Goal: Contribute content: Add original content to the website for others to see

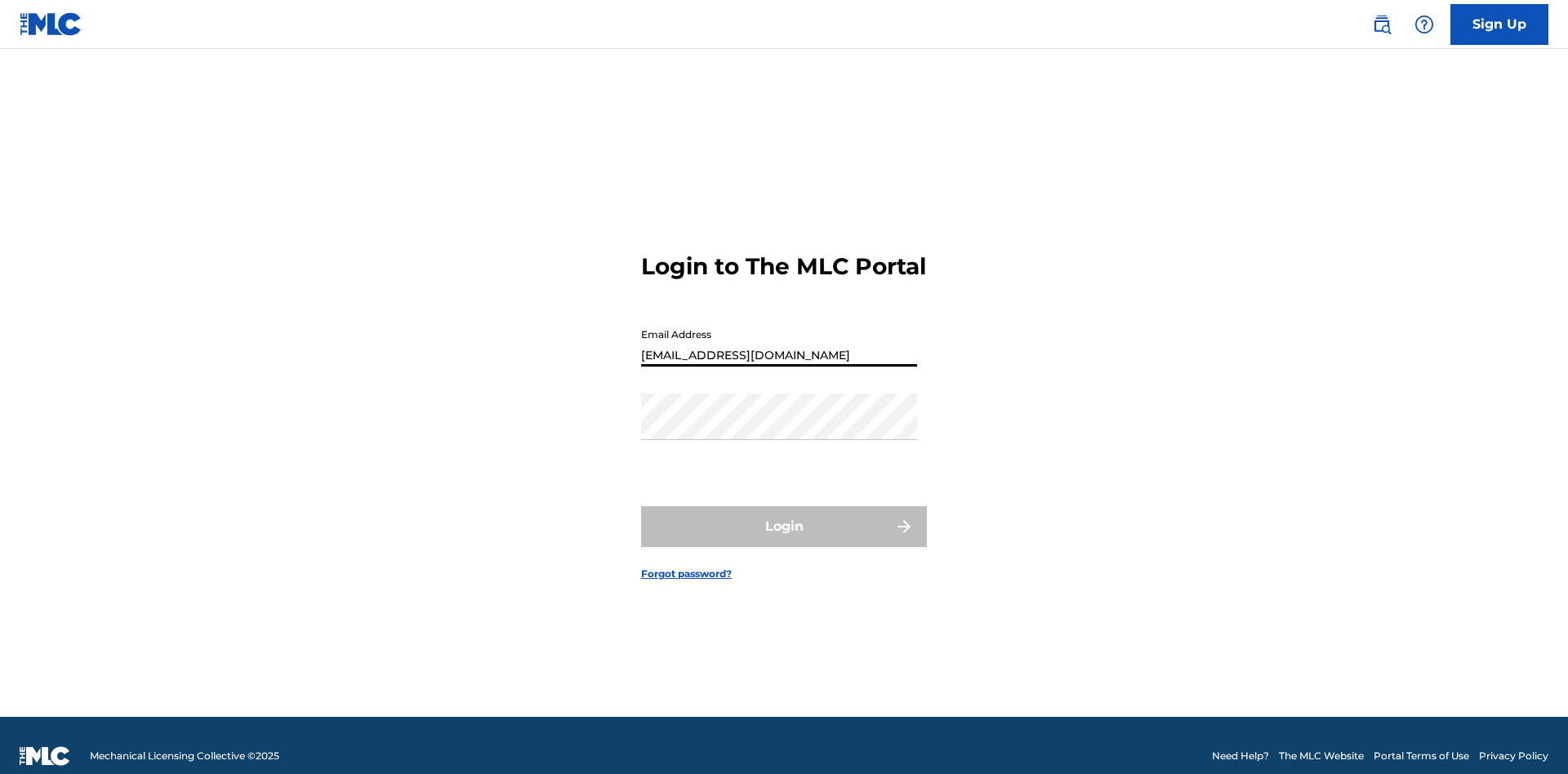
type input "[EMAIL_ADDRESS][DOMAIN_NAME]"
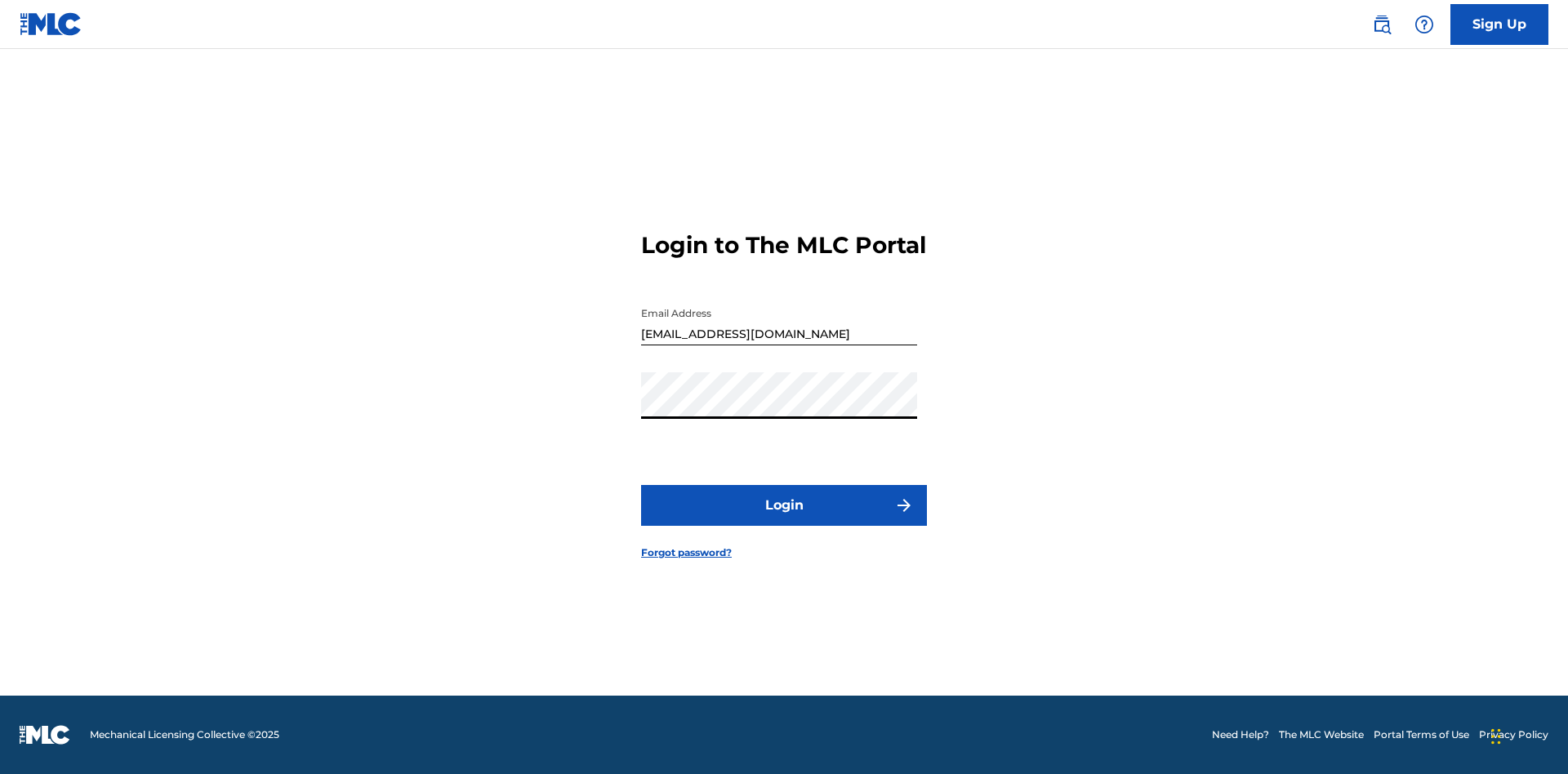
scroll to position [22, 0]
click at [784, 519] on button "Login" at bounding box center [784, 504] width 286 height 41
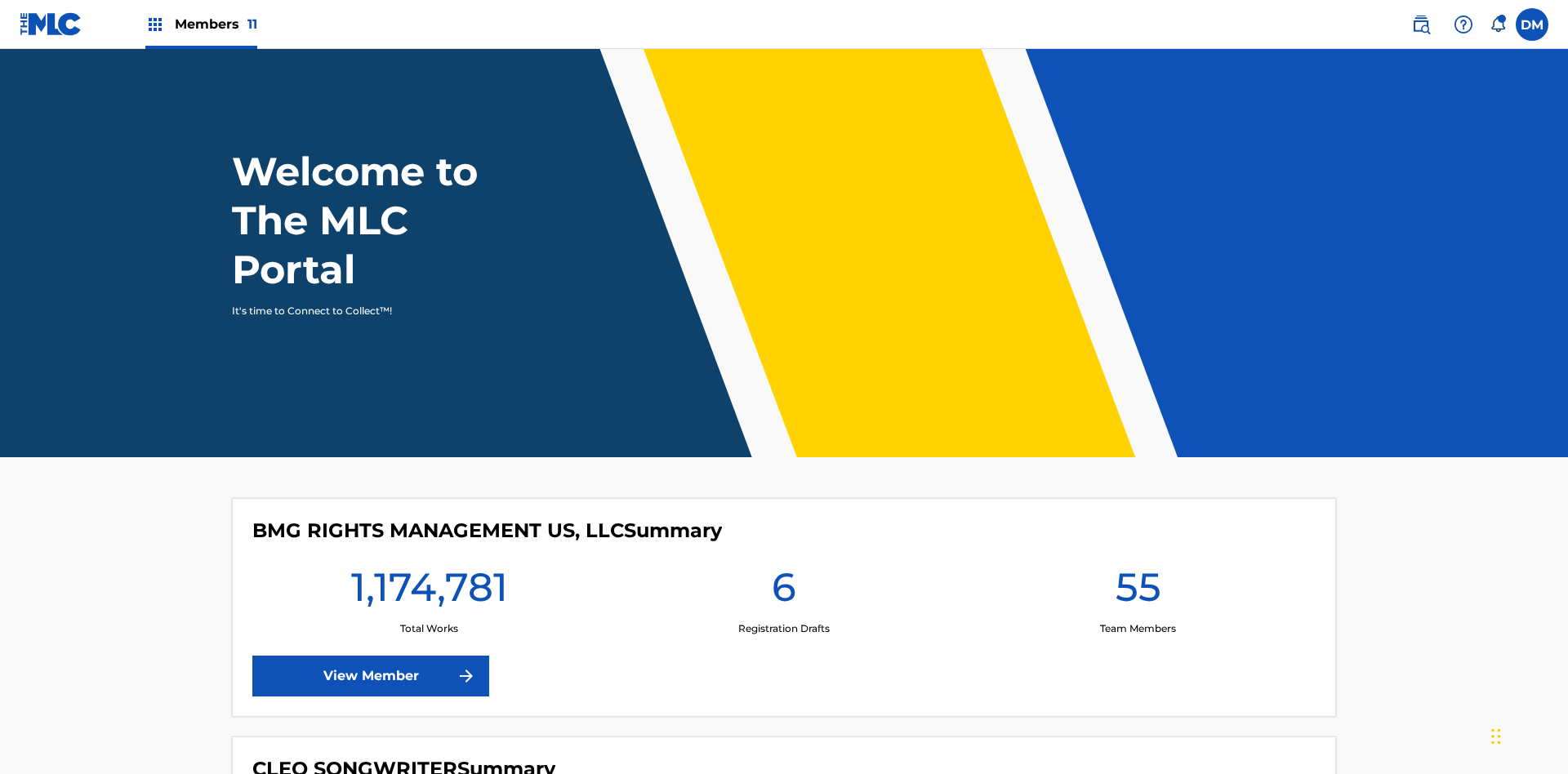
click at [201, 23] on span "Members 11" at bounding box center [215, 24] width 82 height 19
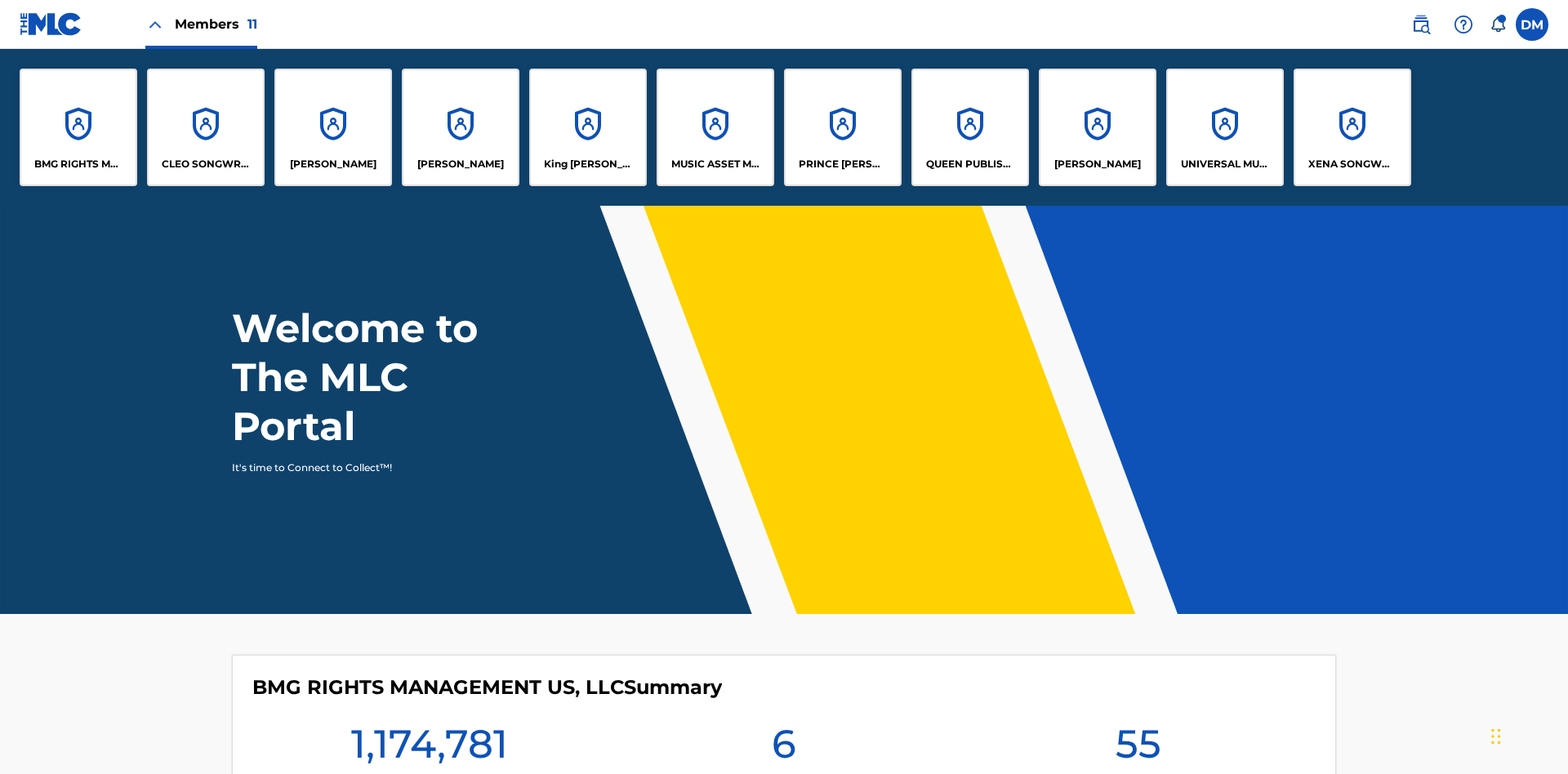
click at [1224, 164] on p "UNIVERSAL MUSIC PUB GROUP" at bounding box center [1225, 163] width 89 height 15
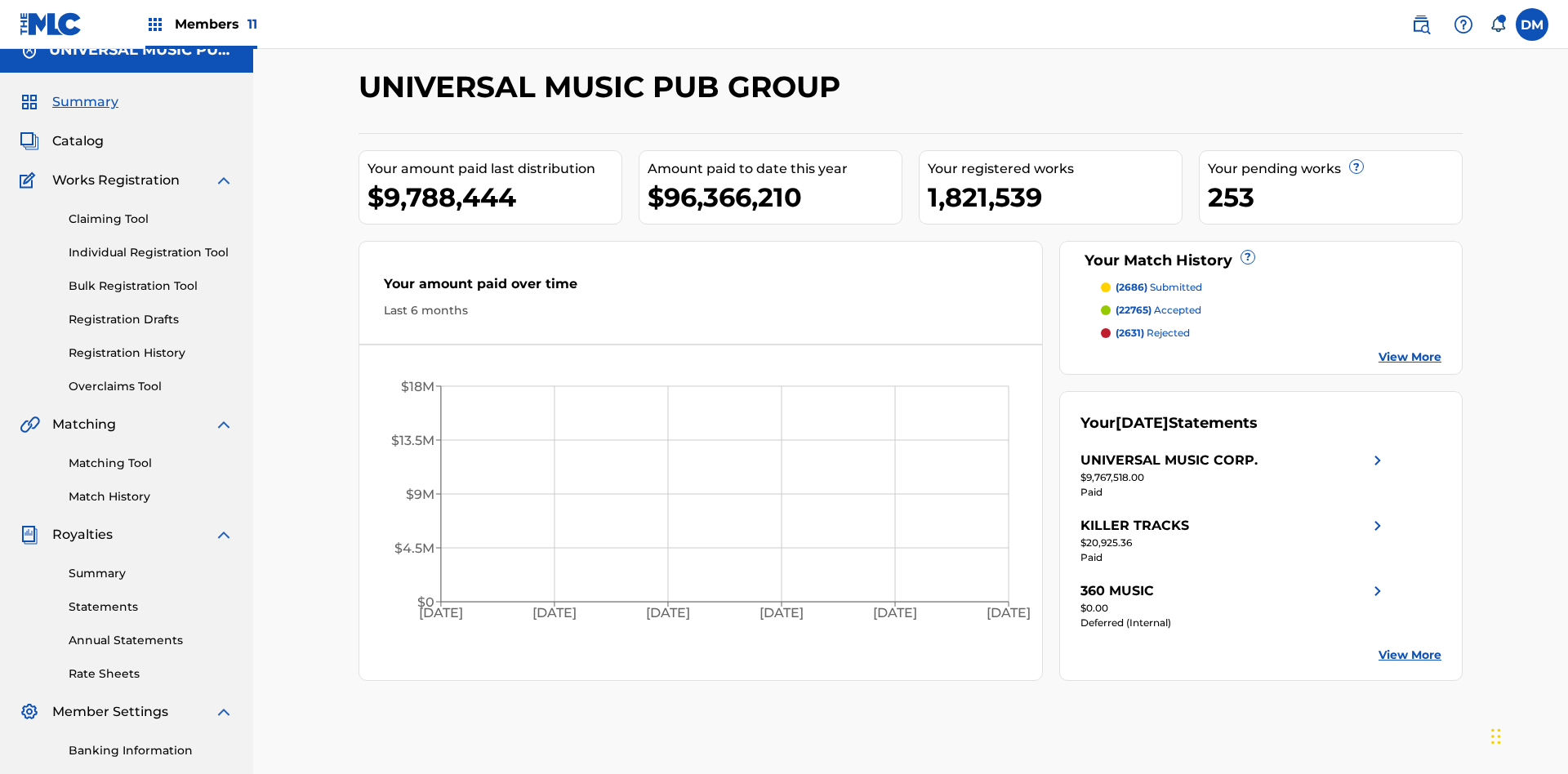
click at [151, 244] on link "Individual Registration Tool" at bounding box center [150, 253] width 165 height 17
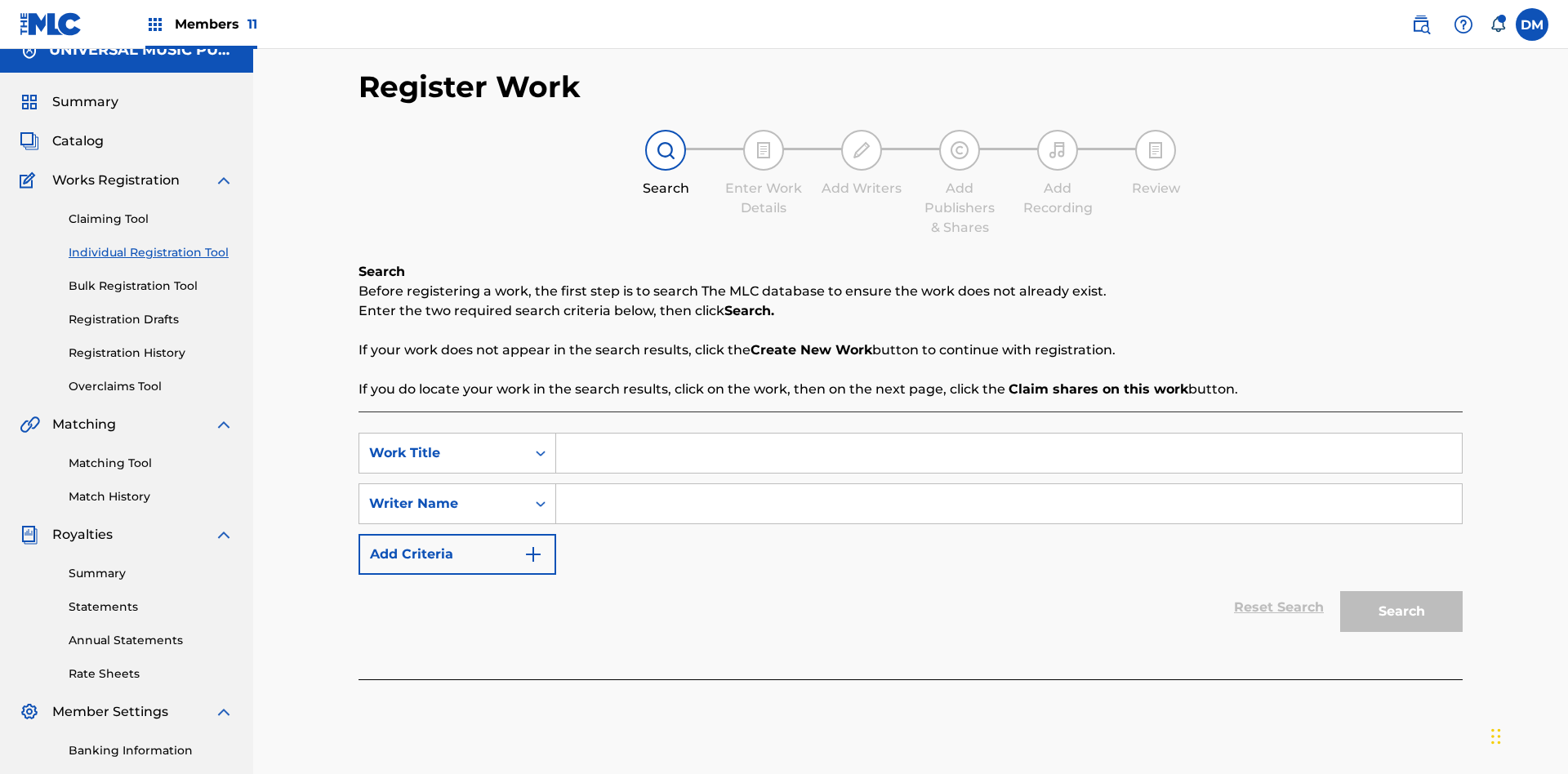
click at [1009, 434] on input "Search Form" at bounding box center [1010, 453] width 906 height 39
type input "Single Registered Work"
click at [1009, 484] on input "Search Form" at bounding box center [1010, 503] width 906 height 39
type input "QWERTYUIOP"
click at [1402, 591] on button "Search" at bounding box center [1402, 611] width 123 height 41
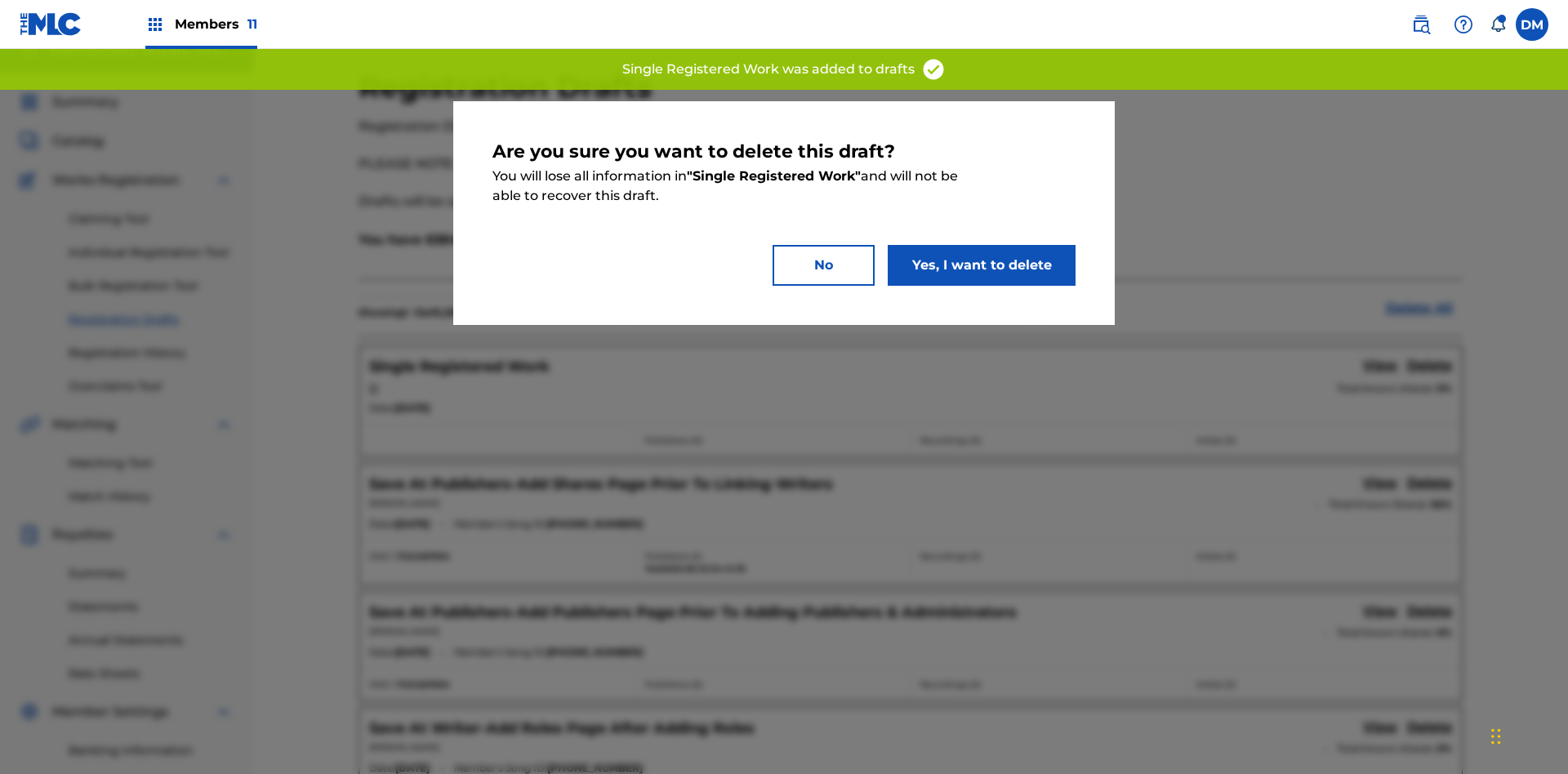
click at [982, 264] on button "Yes, I want to delete" at bounding box center [981, 264] width 188 height 41
